Goal: Transaction & Acquisition: Purchase product/service

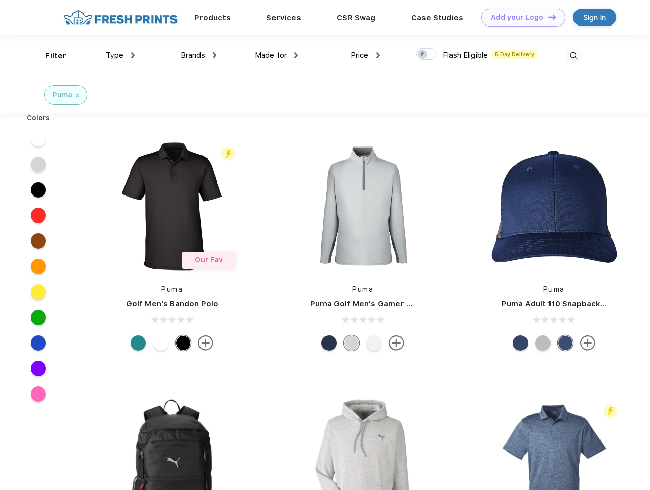
scroll to position [1, 0]
click at [520, 17] on link "Add your Logo Design Tool" at bounding box center [523, 18] width 84 height 18
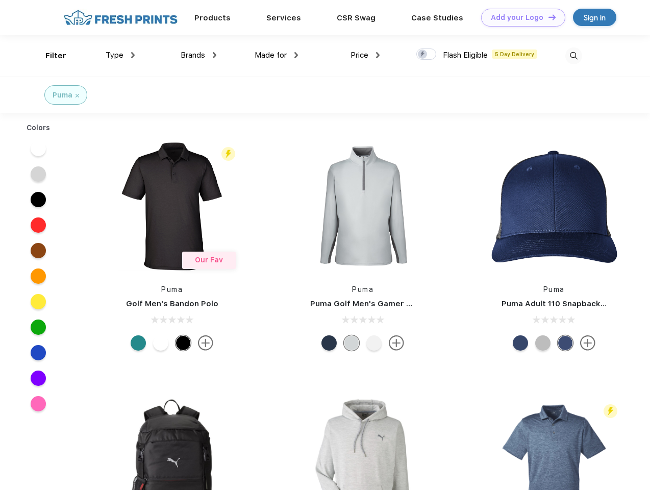
click at [0, 0] on div "Design Tool" at bounding box center [0, 0] width 0 height 0
click at [548, 17] on link "Add your Logo Design Tool" at bounding box center [523, 18] width 84 height 18
click at [49, 56] on div "Filter" at bounding box center [55, 56] width 21 height 12
click at [120, 55] on span "Type" at bounding box center [115, 55] width 18 height 9
click at [199, 55] on span "Brands" at bounding box center [193, 55] width 25 height 9
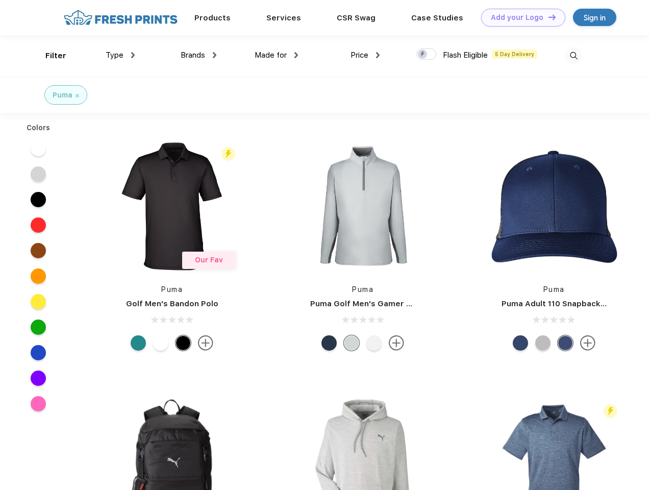
click at [277, 55] on span "Made for" at bounding box center [271, 55] width 32 height 9
click at [366, 55] on span "Price" at bounding box center [360, 55] width 18 height 9
click at [427, 55] on div at bounding box center [427, 54] width 20 height 11
click at [423, 55] on input "checkbox" at bounding box center [420, 51] width 7 height 7
click at [574, 56] on img at bounding box center [574, 55] width 17 height 17
